Goal: Task Accomplishment & Management: Complete application form

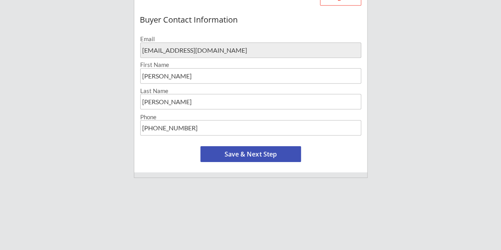
scroll to position [277, 0]
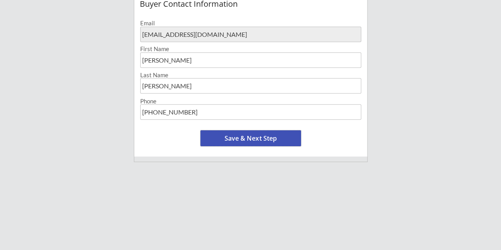
click at [239, 136] on button "Save & Next Step" at bounding box center [250, 138] width 101 height 16
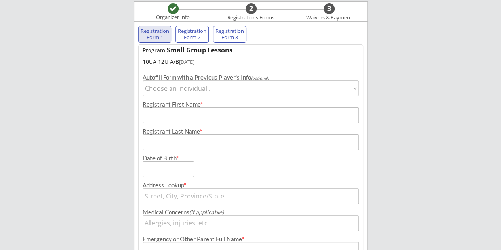
scroll to position [57, 0]
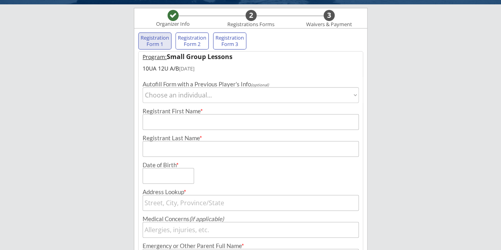
click at [172, 93] on select "Choose an individual... [PERSON_NAME]" at bounding box center [251, 95] width 217 height 16
select select ""1348695171700984260__LOOKUP__1717784745480x129472355062513660""
click at [143, 87] on select "Choose an individual... [PERSON_NAME]" at bounding box center [251, 95] width 217 height 16
type input "Colton"
type input "[PERSON_NAME]"
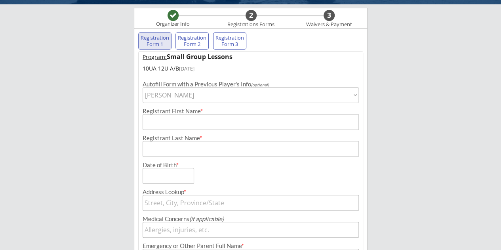
type input "[DATE]"
type input "[STREET_ADDRESS]"
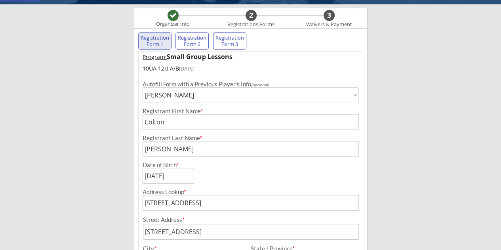
type input "None"
type input "[PERSON_NAME]"
type input "[PHONE_NUMBER]"
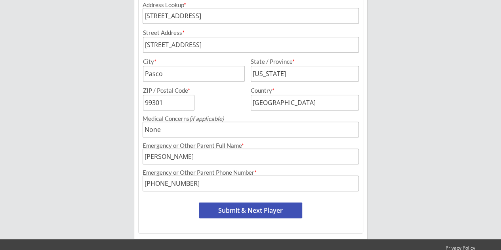
scroll to position [255, 0]
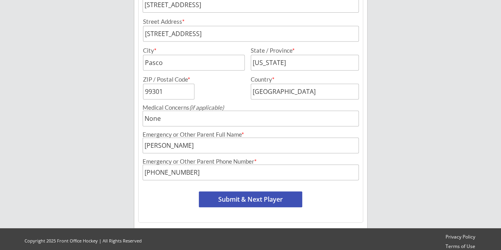
click at [234, 200] on button "Submit & Next Player" at bounding box center [250, 199] width 103 height 16
select select ""PLACEHOLDER_1427118222253""
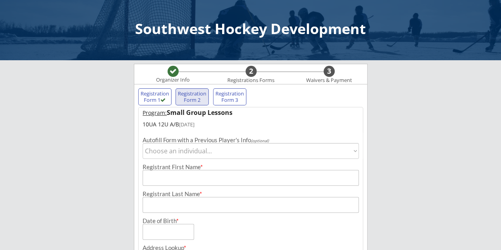
scroll to position [0, 0]
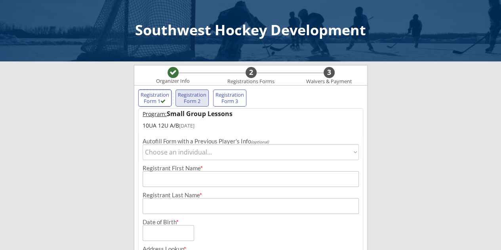
click at [160, 97] on div "Registration Form 1" at bounding box center [154, 98] width 29 height 12
type input "Colton"
type input "[PERSON_NAME]"
type input "[DATE]"
type input "[STREET_ADDRESS]"
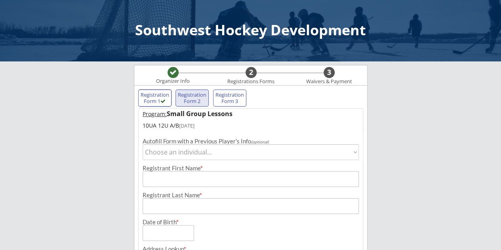
type input "None"
type input "[PERSON_NAME]"
type input "[PHONE_NUMBER]"
type input "[STREET_ADDRESS]"
type input "Pasco"
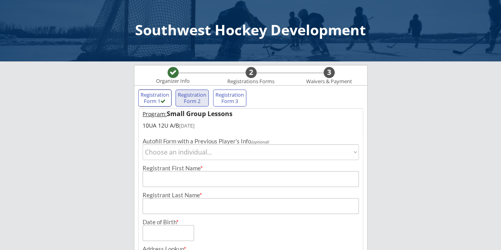
type input "[US_STATE]"
type input "99301"
type input "[GEOGRAPHIC_DATA]"
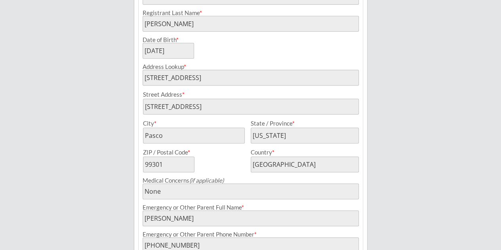
scroll to position [234, 0]
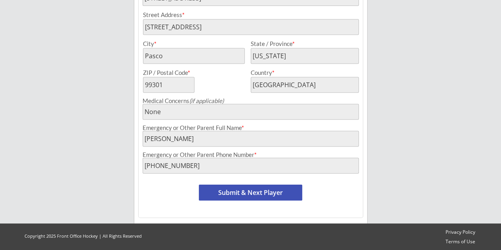
click at [220, 193] on button "Submit & Next Player" at bounding box center [250, 193] width 103 height 16
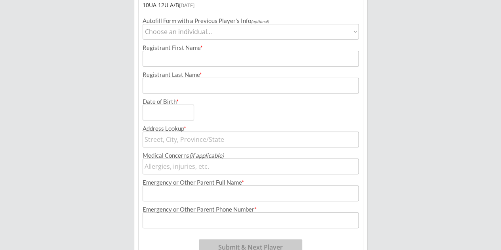
scroll to position [54, 0]
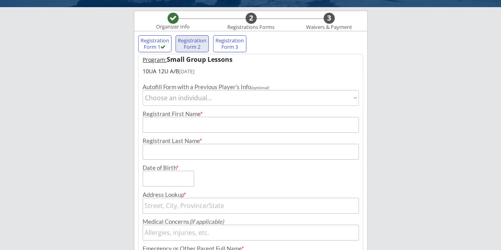
click at [237, 48] on div "Registration Form 3" at bounding box center [229, 44] width 29 height 12
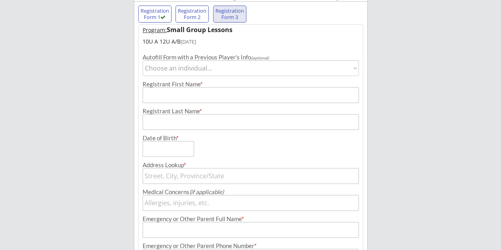
scroll to position [173, 0]
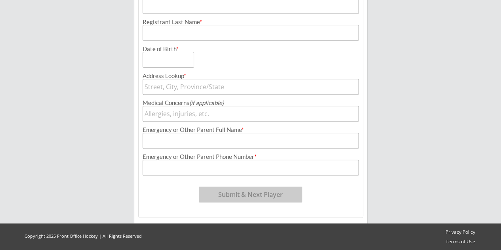
click at [249, 197] on button "Submit & Next Player" at bounding box center [250, 194] width 103 height 16
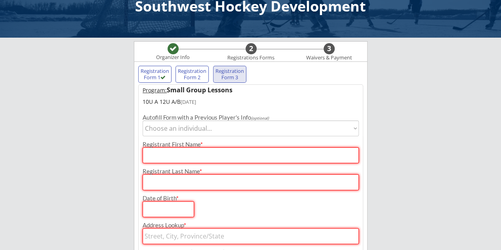
scroll to position [0, 0]
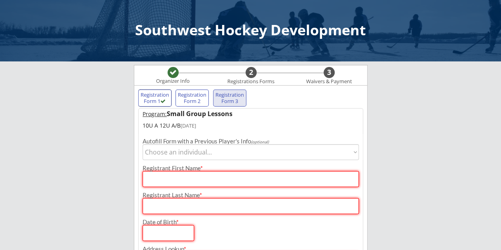
click at [149, 94] on div "Registration Form 1" at bounding box center [154, 98] width 29 height 12
type input "Colton"
type input "[PERSON_NAME]"
type input "[DATE]"
type input "[STREET_ADDRESS]"
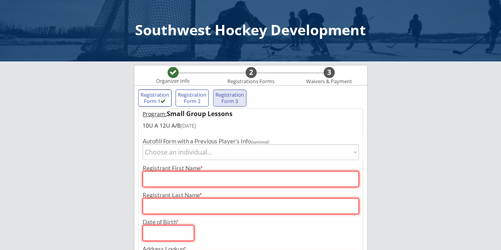
type input "None"
type input "[PERSON_NAME]"
type input "[PHONE_NUMBER]"
type input "[STREET_ADDRESS]"
type input "Pasco"
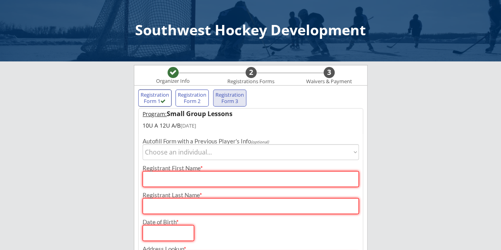
type input "[US_STATE]"
type input "99301"
type input "[GEOGRAPHIC_DATA]"
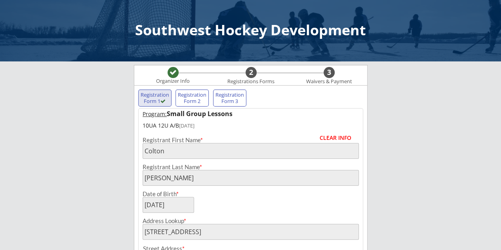
click at [194, 97] on div "Registration Form 2" at bounding box center [191, 98] width 29 height 12
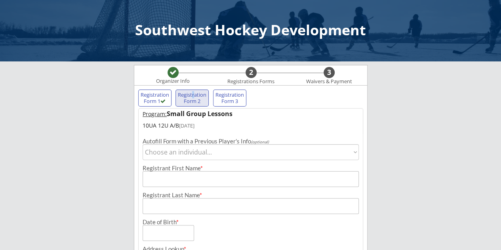
click at [159, 152] on select "Choose an individual... [PERSON_NAME]" at bounding box center [251, 152] width 217 height 16
select select ""1348695171700984260__LOOKUP__1717784745480x129472355062513660""
click at [143, 144] on select "Choose an individual... [PERSON_NAME]" at bounding box center [251, 152] width 217 height 16
type input "Colton"
type input "[PERSON_NAME]"
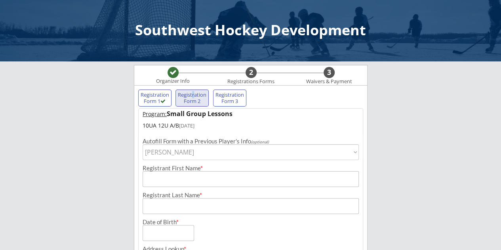
type input "[DATE]"
type input "[STREET_ADDRESS]"
type input "Pasco"
type input "[US_STATE]"
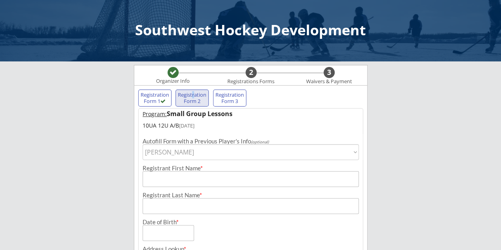
type input "99301"
type input "[GEOGRAPHIC_DATA]"
type input "None"
type input "[PERSON_NAME]"
type input "[PHONE_NUMBER]"
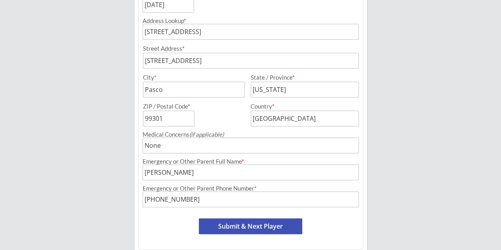
scroll to position [260, 0]
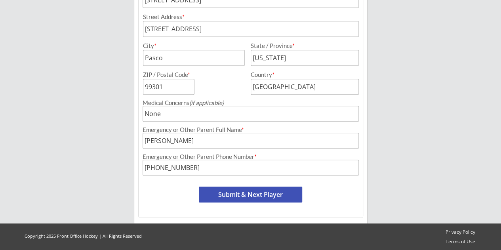
click at [223, 194] on button "Submit & Next Player" at bounding box center [250, 194] width 103 height 16
select select ""PLACEHOLDER_1427118222253""
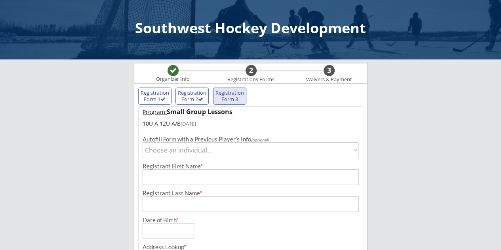
scroll to position [0, 0]
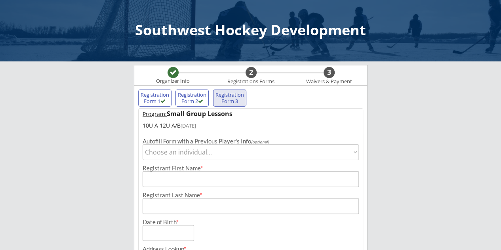
click at [178, 150] on select "Choose an individual... [PERSON_NAME]" at bounding box center [251, 152] width 217 height 16
select select ""1348695171700984260__LOOKUP__1717784745480x129472355062513660""
click at [143, 144] on select "Choose an individual... [PERSON_NAME]" at bounding box center [251, 152] width 217 height 16
type input "Colton"
type input "[PERSON_NAME]"
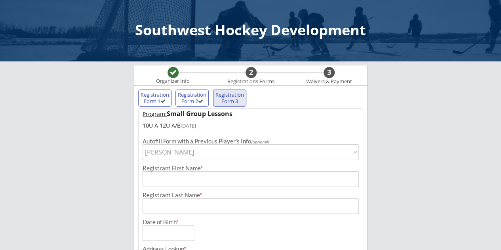
type input "[DATE]"
type input "[STREET_ADDRESS]"
type input "Pasco"
type input "[US_STATE]"
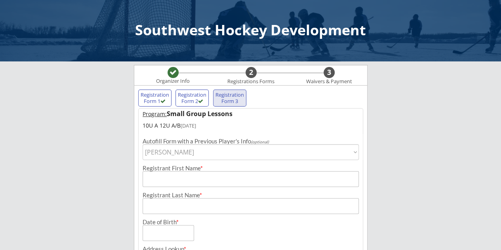
type input "99301"
type input "[GEOGRAPHIC_DATA]"
type input "None"
type input "[PERSON_NAME]"
type input "[PHONE_NUMBER]"
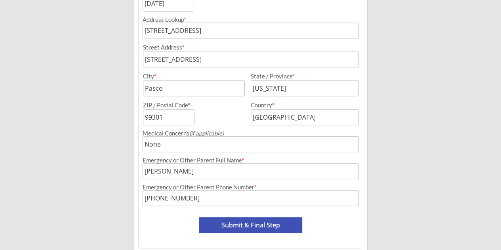
scroll to position [260, 0]
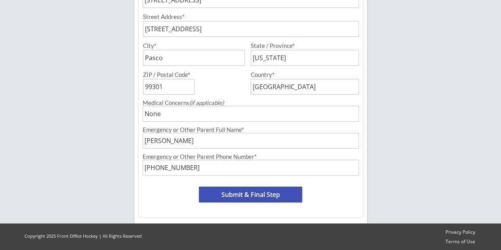
click at [242, 191] on button "Submit & Final Step" at bounding box center [250, 194] width 103 height 16
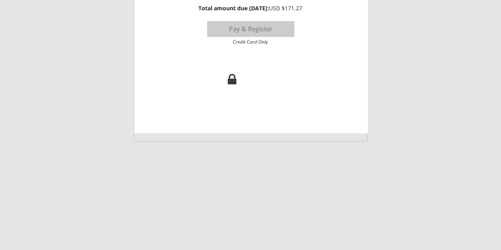
scroll to position [65, 0]
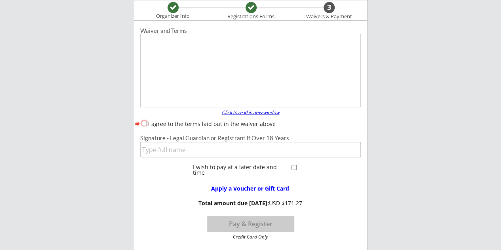
click at [235, 112] on div "Click to read in new window" at bounding box center [250, 112] width 67 height 5
click at [244, 112] on div "Click to read in new window" at bounding box center [250, 112] width 67 height 5
click at [209, 151] on input "input" at bounding box center [250, 149] width 221 height 15
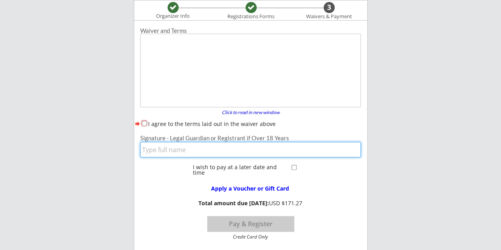
type input "[PERSON_NAME]"
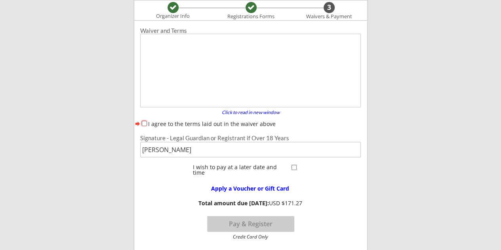
click at [294, 166] on input "checkbox" at bounding box center [293, 167] width 5 height 5
checkbox input "true"
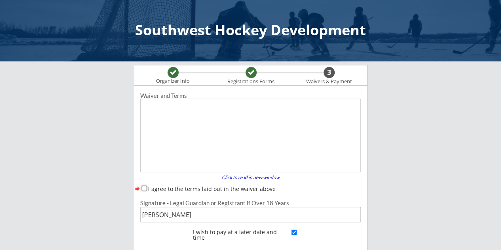
scroll to position [0, 0]
click at [145, 188] on input "I agree to the terms laid out in the waiver above" at bounding box center [144, 188] width 5 height 5
checkbox input "true"
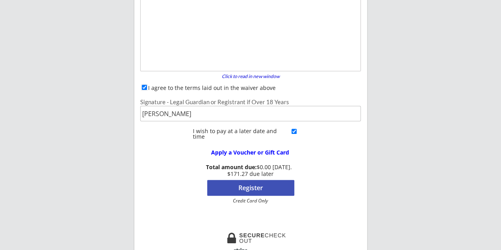
scroll to position [119, 0]
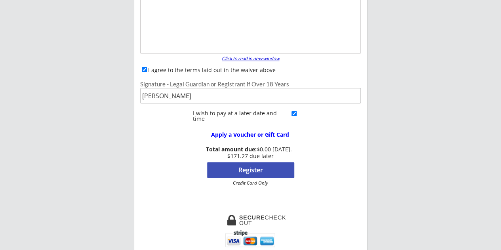
click at [251, 58] on div "Click to read in new window" at bounding box center [250, 58] width 67 height 5
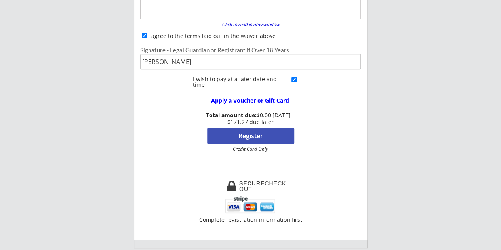
scroll to position [198, 0]
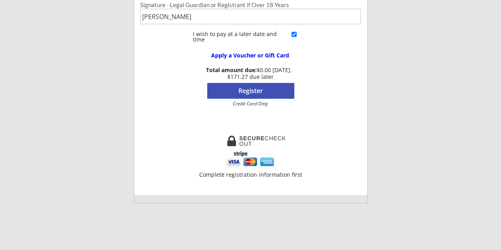
click at [242, 89] on button "Register" at bounding box center [250, 91] width 87 height 16
